Goal: Unclear

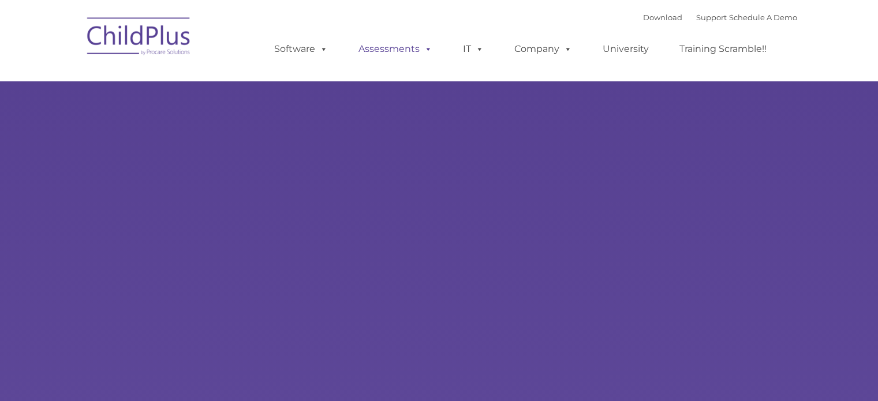
select select "MEDIUM"
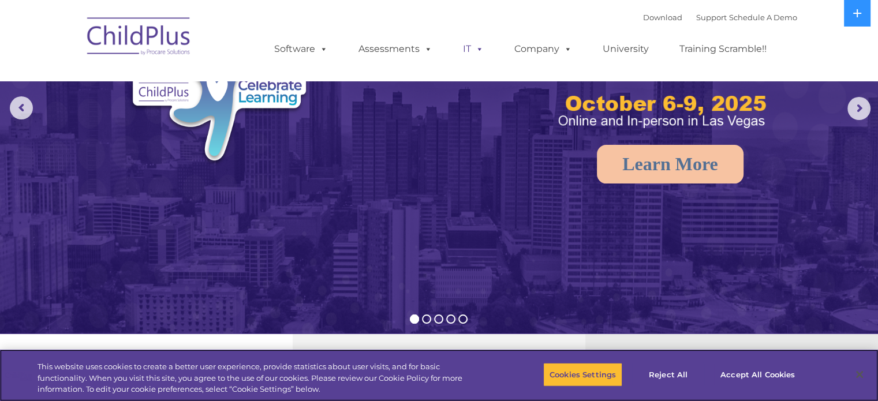
scroll to position [8, 0]
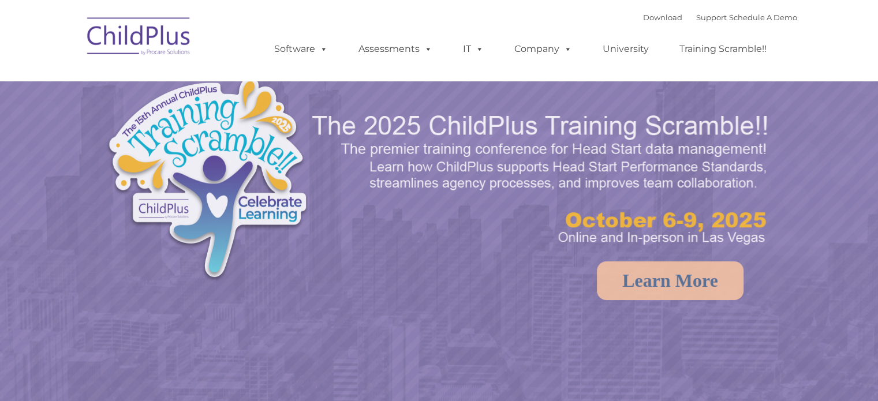
select select "MEDIUM"
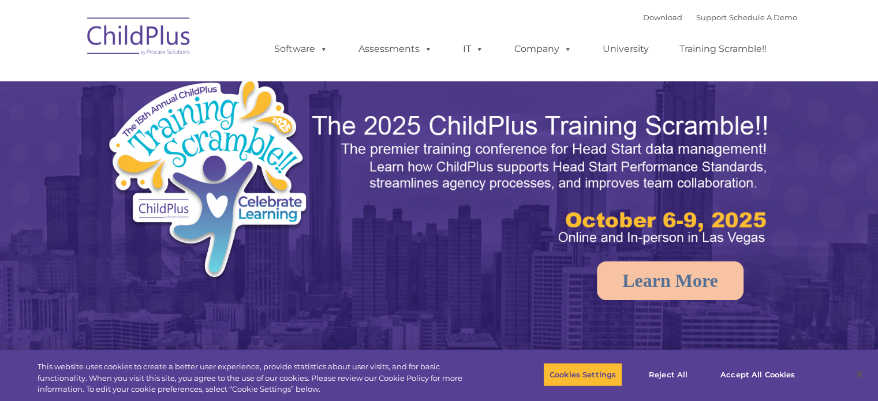
select select "MEDIUM"
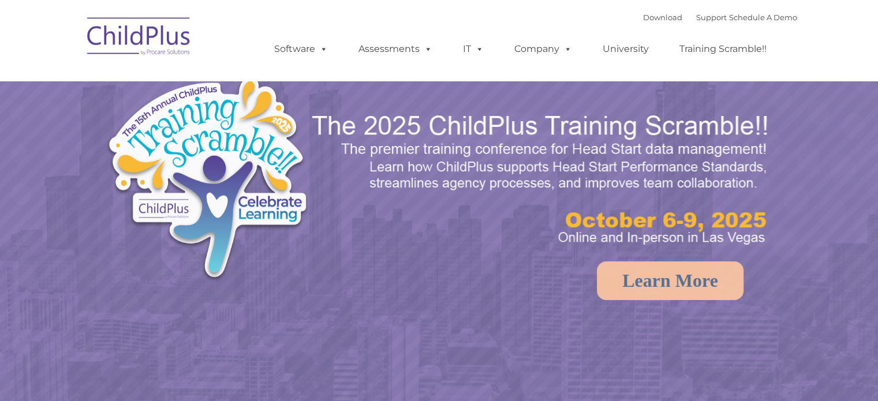
select select "MEDIUM"
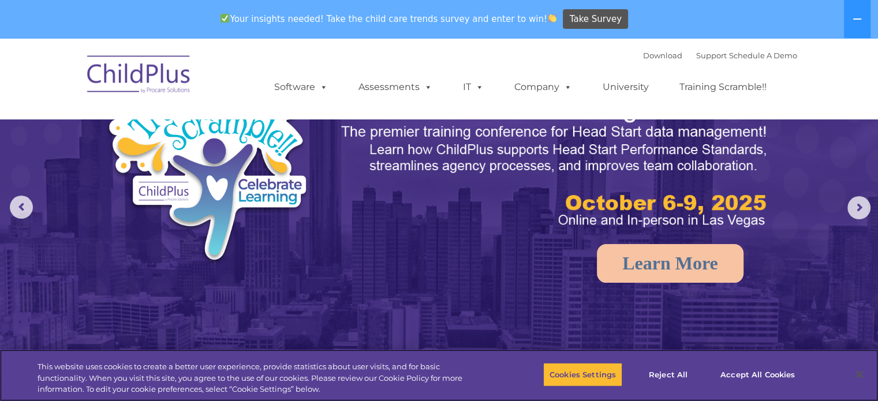
scroll to position [58, 0]
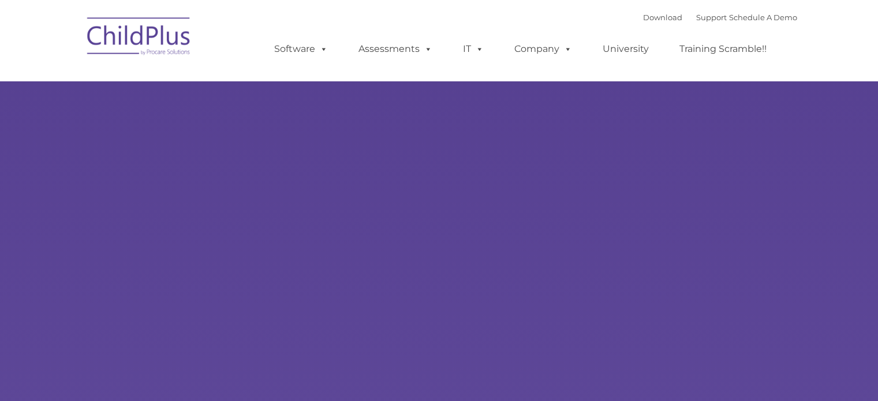
select select "MEDIUM"
